Goal: Check status: Check status

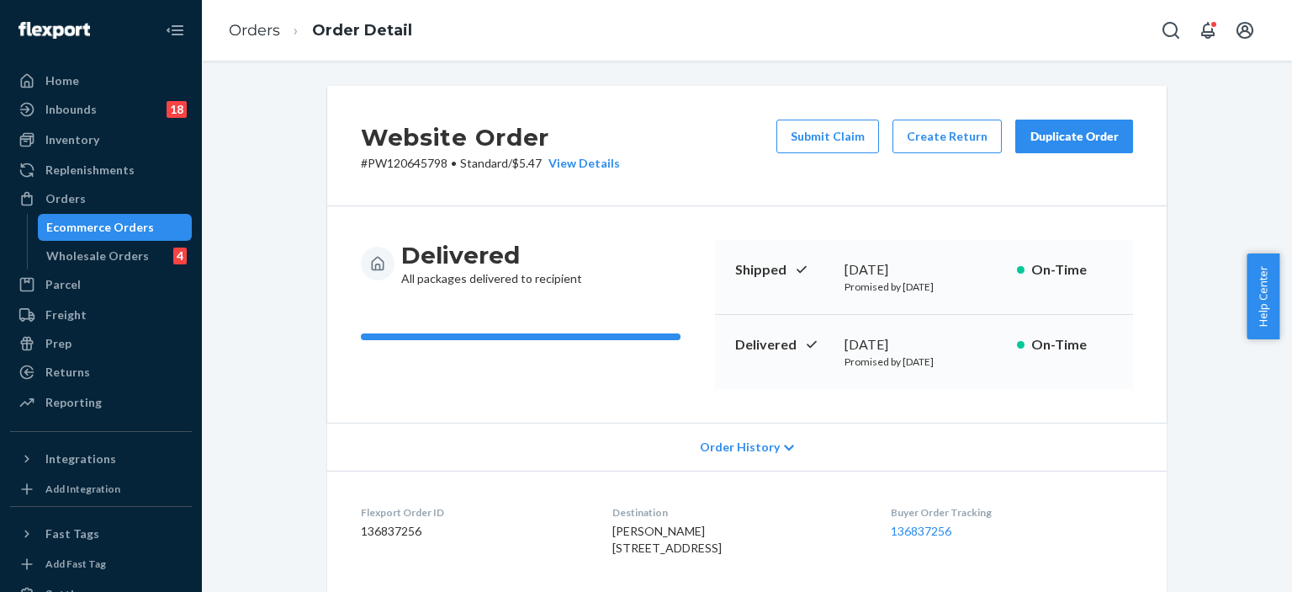
click at [101, 225] on div "Ecommerce Orders" at bounding box center [100, 227] width 108 height 17
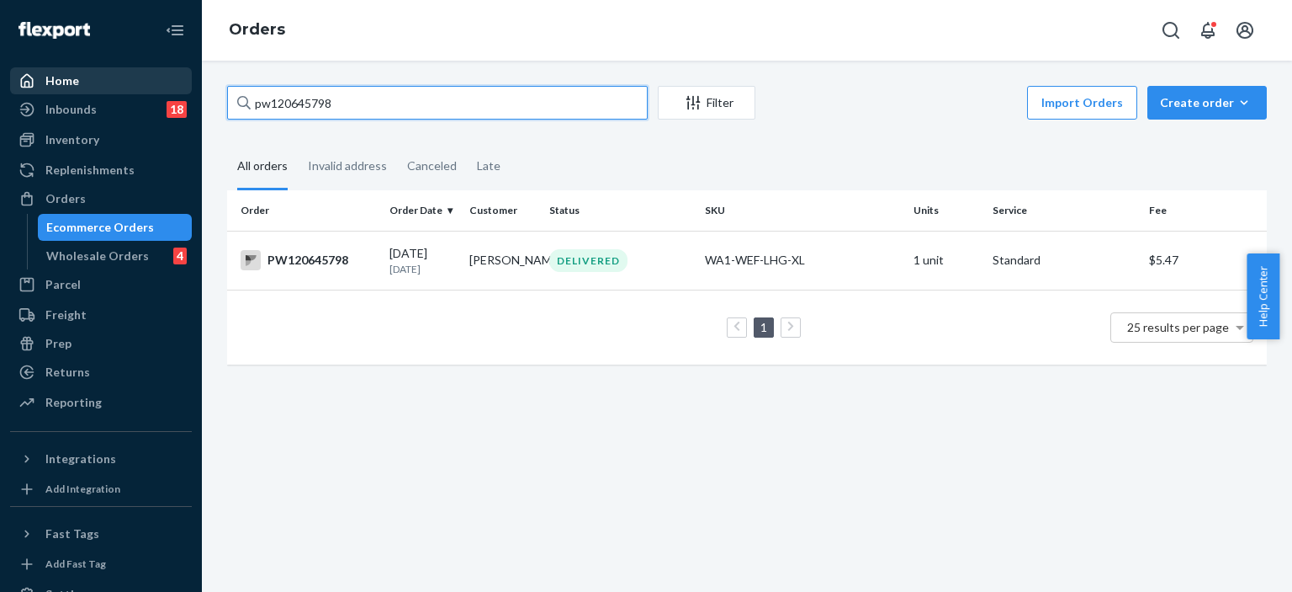
drag, startPoint x: 345, startPoint y: 101, endPoint x: 164, endPoint y: 89, distance: 181.3
click at [164, 89] on div "Home Inbounds 18 Shipping Plans Problems 18 Inventory Products Branded Packagin…" at bounding box center [646, 296] width 1292 height 592
paste input "PW120673717"
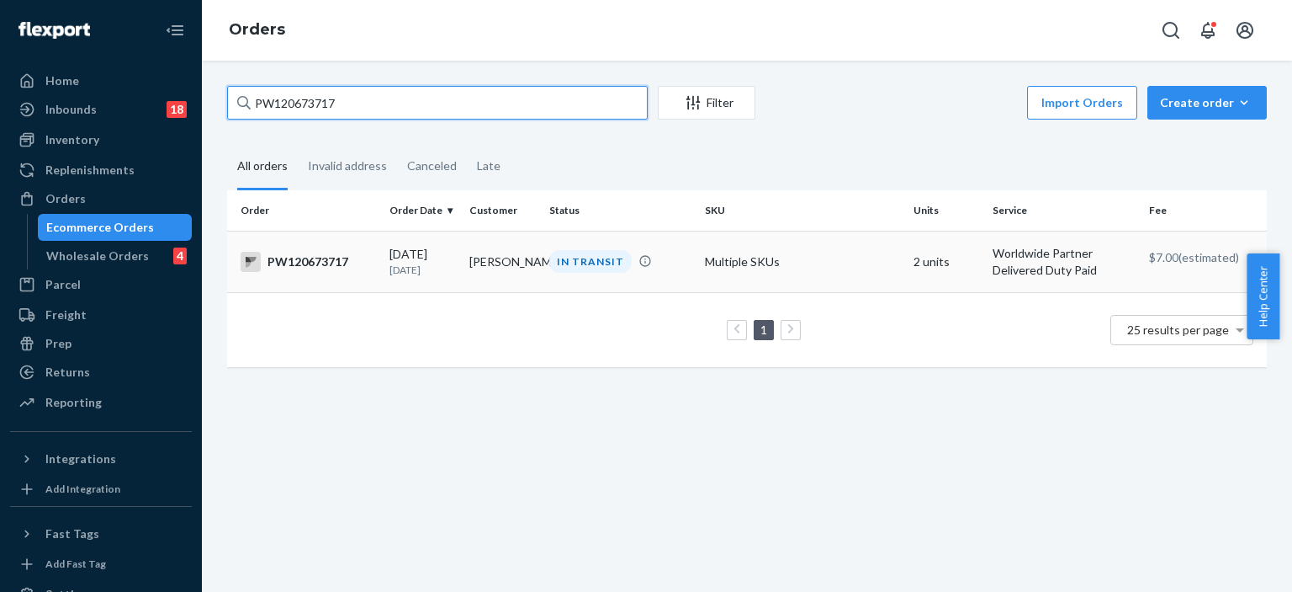
type input "PW120673717"
click at [618, 268] on div "IN TRANSIT" at bounding box center [590, 261] width 82 height 23
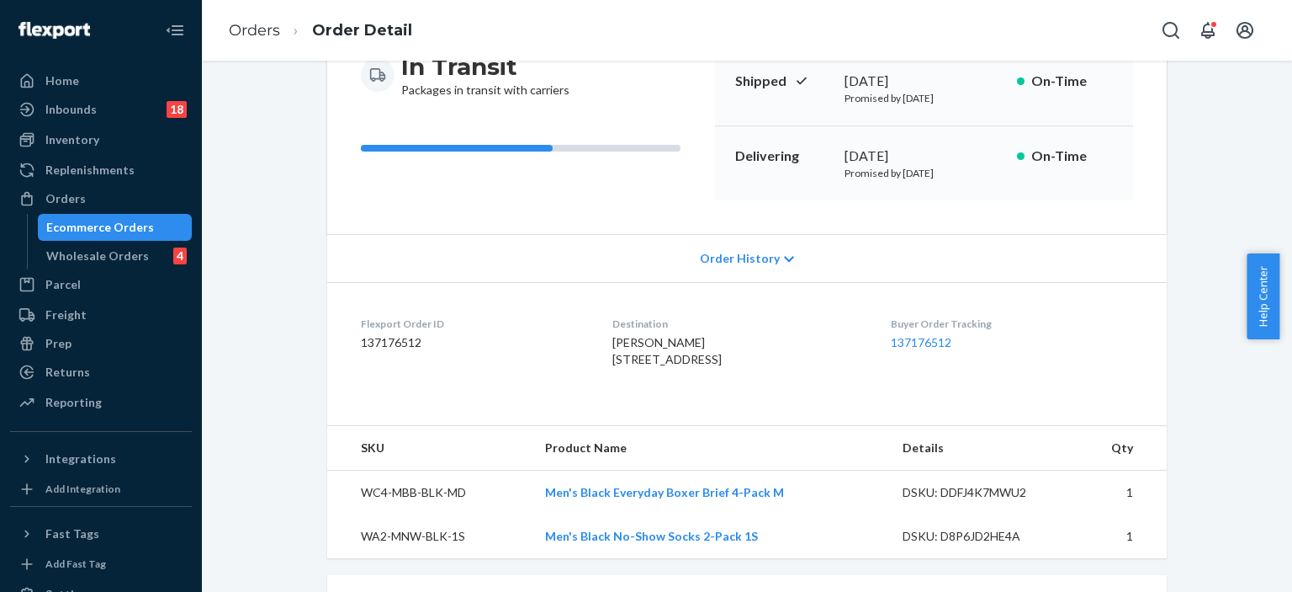
scroll to position [441, 0]
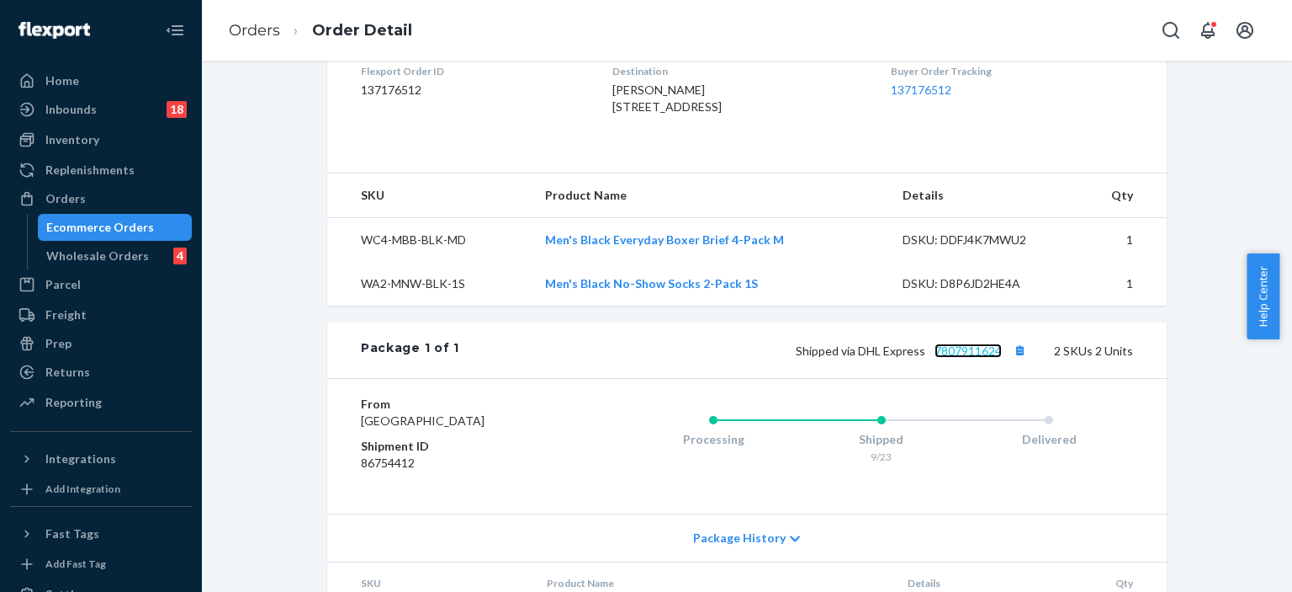
click at [956, 358] on link "7807911624" at bounding box center [968, 350] width 67 height 14
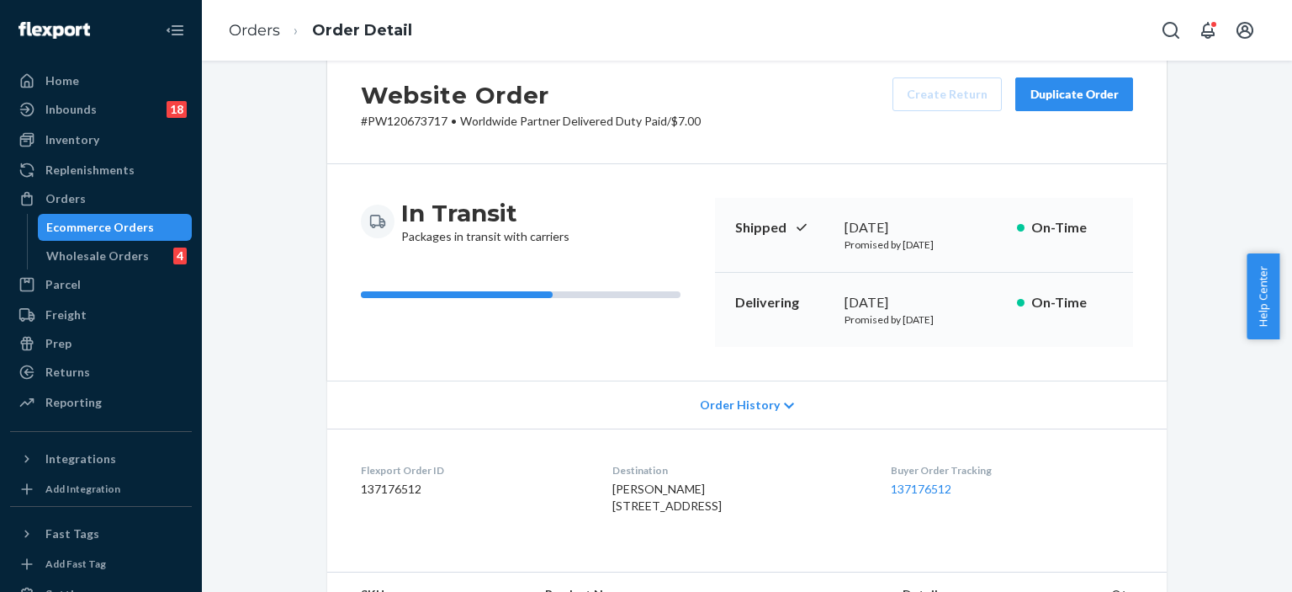
scroll to position [0, 0]
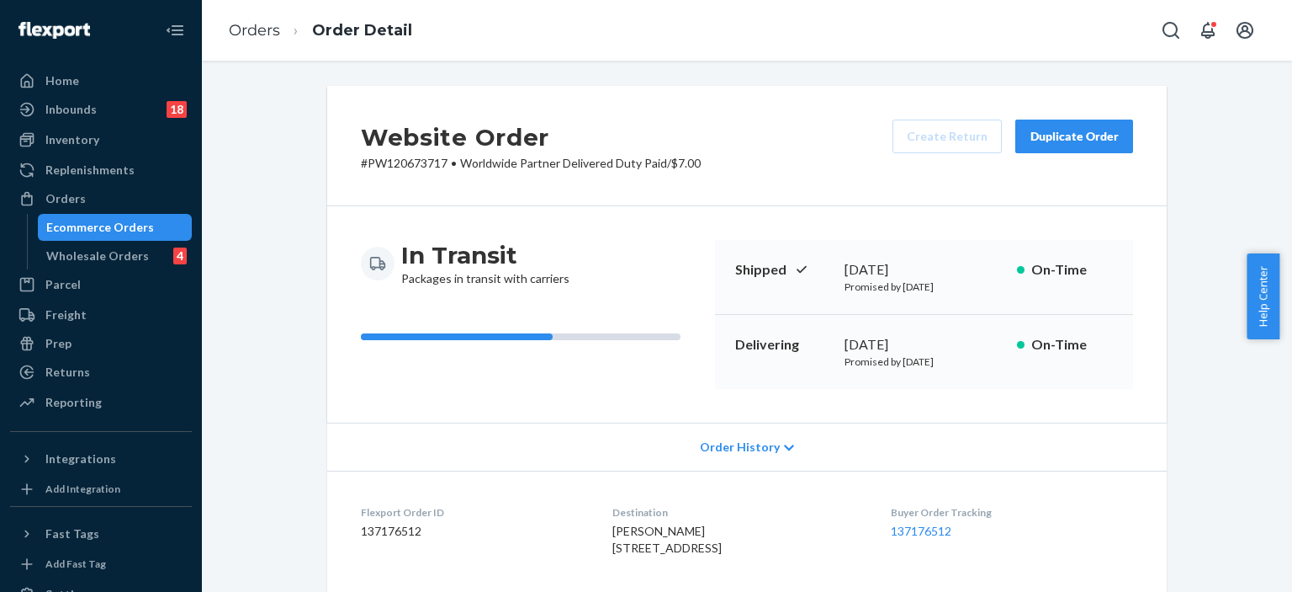
drag, startPoint x: 720, startPoint y: 347, endPoint x: 969, endPoint y: 349, distance: 249.1
click at [969, 349] on div "Delivering [DATE] Promised by [DATE] On-Time" at bounding box center [924, 352] width 418 height 74
copy div "Delivering [DATE]"
click at [94, 228] on div "Ecommerce Orders" at bounding box center [100, 227] width 108 height 17
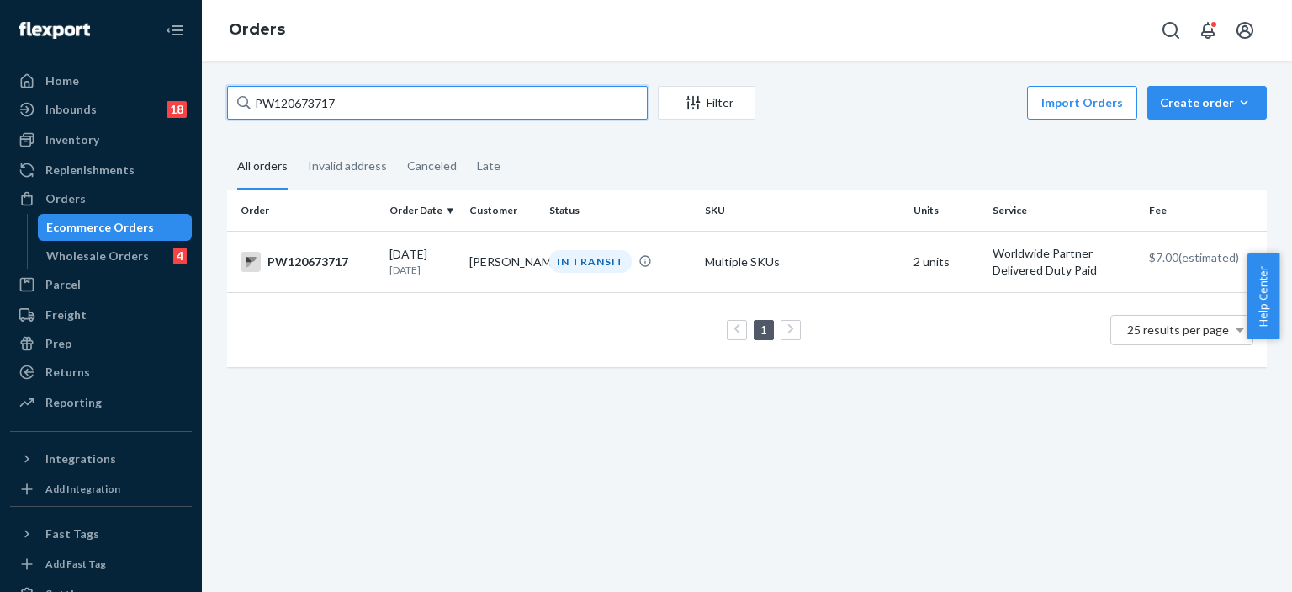
drag, startPoint x: 347, startPoint y: 107, endPoint x: 180, endPoint y: 107, distance: 166.6
click at [180, 107] on div "Home Inbounds 18 Shipping Plans Problems 18 Inventory Products Branded Packagin…" at bounding box center [646, 296] width 1292 height 592
paste input "47768"
type input "PW120647768"
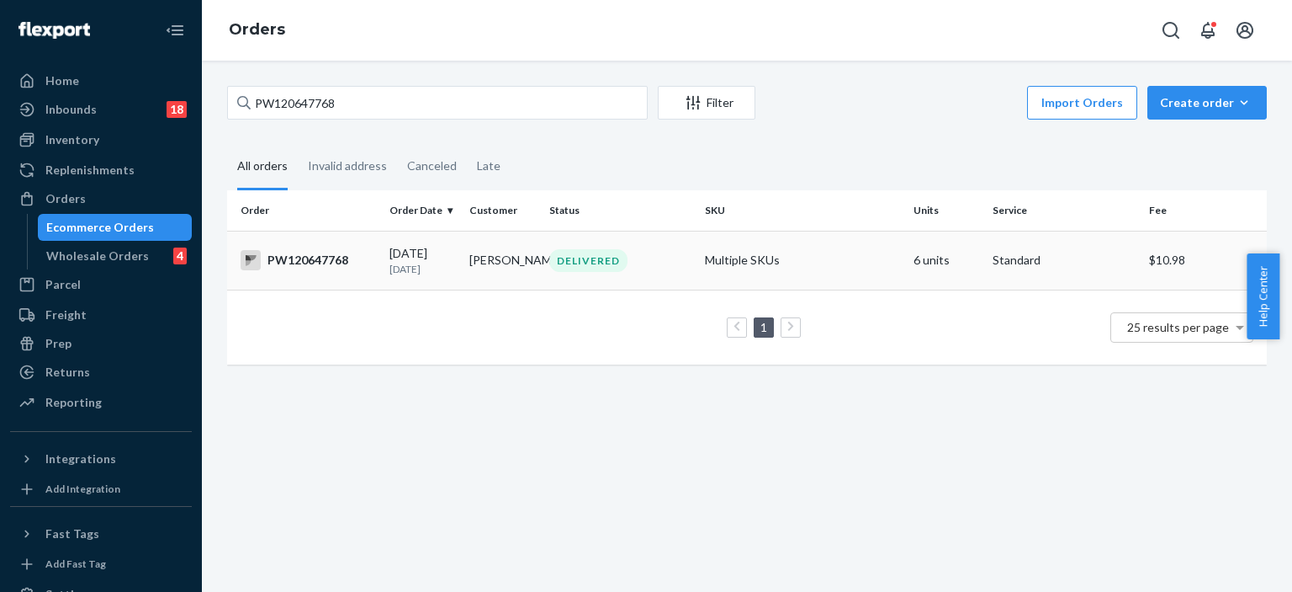
click at [498, 252] on td "[PERSON_NAME]" at bounding box center [503, 260] width 80 height 59
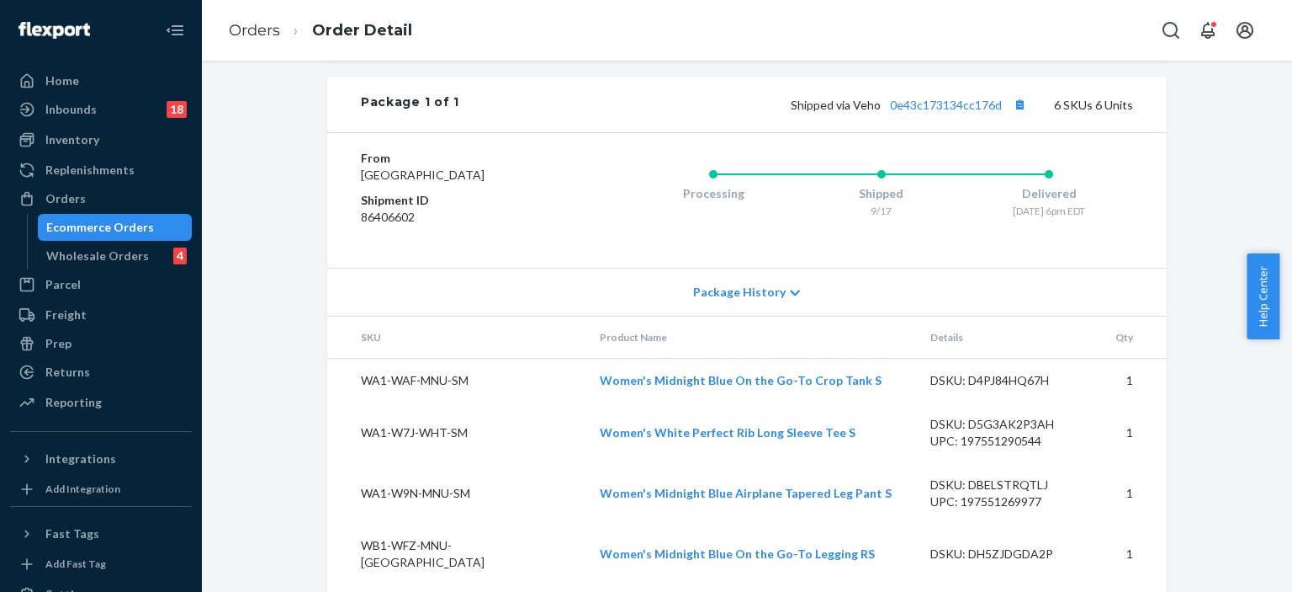
scroll to position [1027, 0]
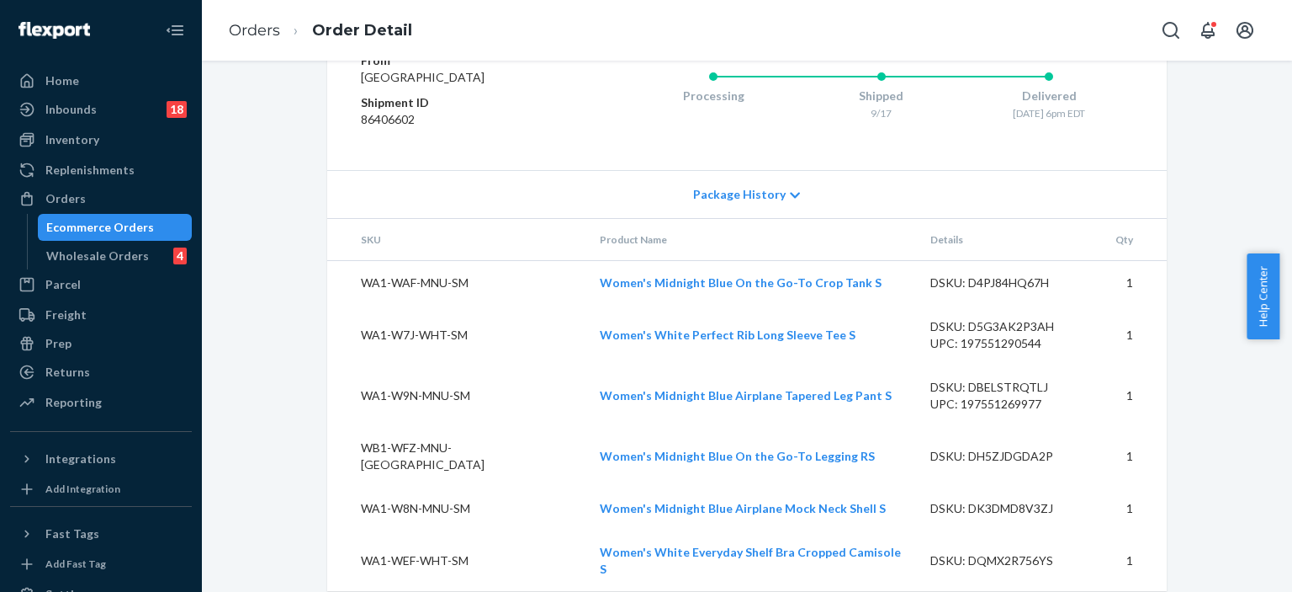
click at [110, 225] on div "Ecommerce Orders" at bounding box center [100, 227] width 108 height 17
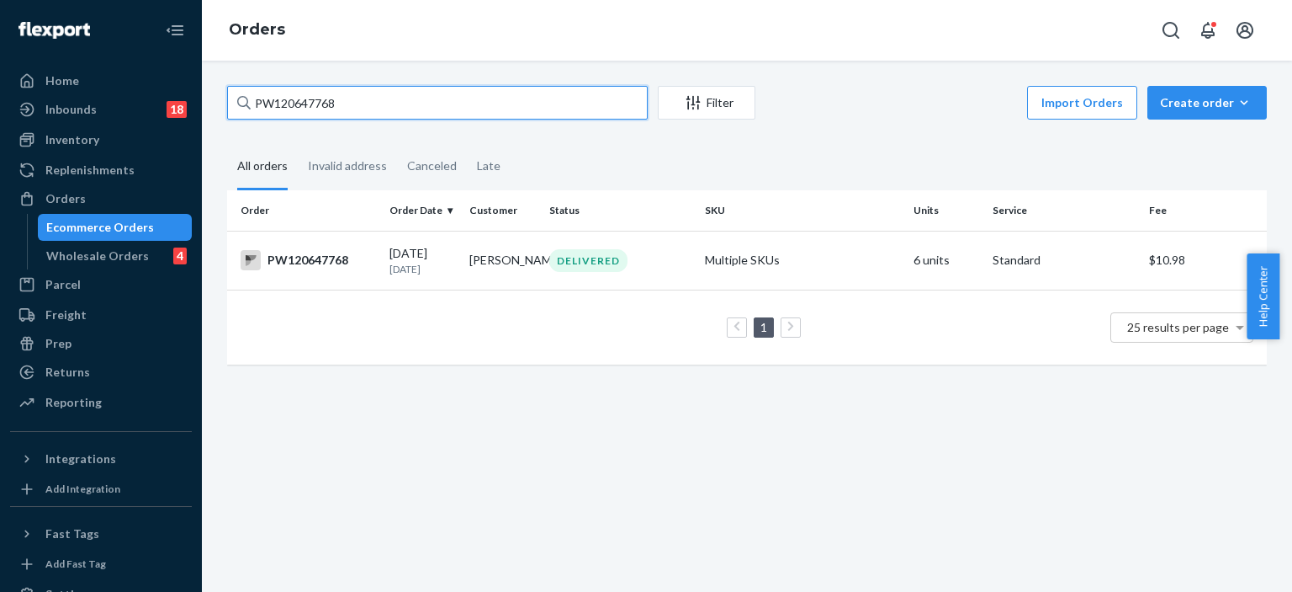
drag, startPoint x: 357, startPoint y: 109, endPoint x: 227, endPoint y: 103, distance: 129.7
click at [227, 103] on input "PW120647768" at bounding box center [437, 103] width 421 height 34
paste input "64509"
type input "PW120664509"
click at [560, 249] on div "IN TRANSIT" at bounding box center [590, 260] width 82 height 23
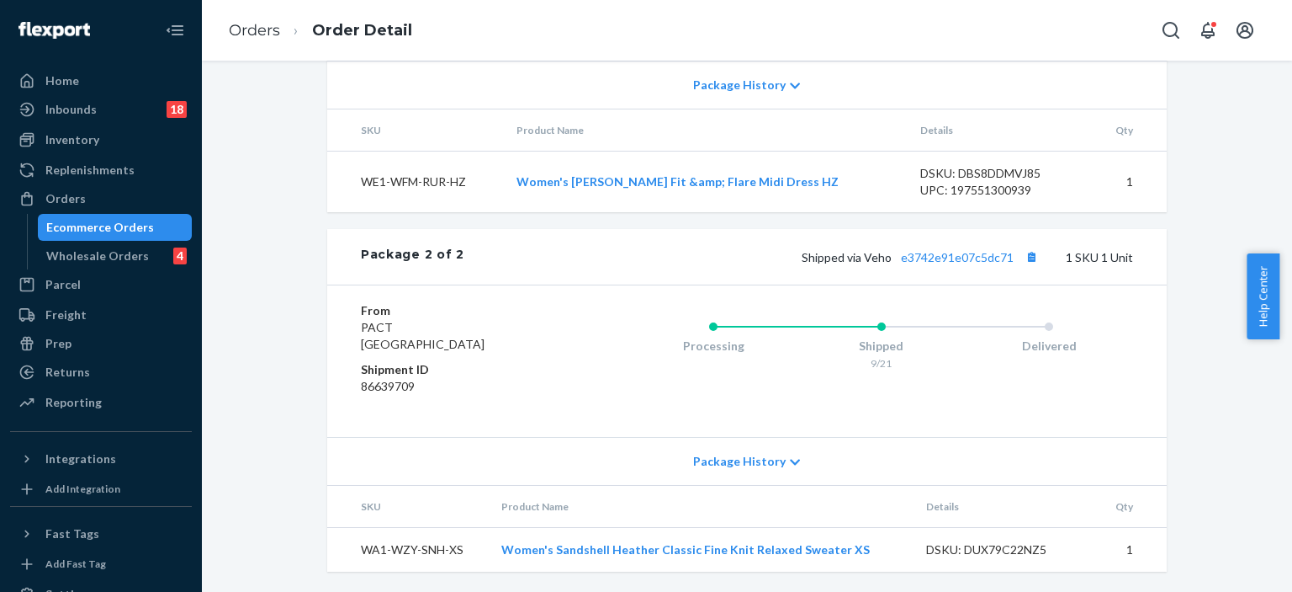
scroll to position [958, 0]
click at [929, 257] on link "e3742e91e07c5dc71" at bounding box center [957, 257] width 113 height 14
